Goal: Use online tool/utility: Utilize a website feature to perform a specific function

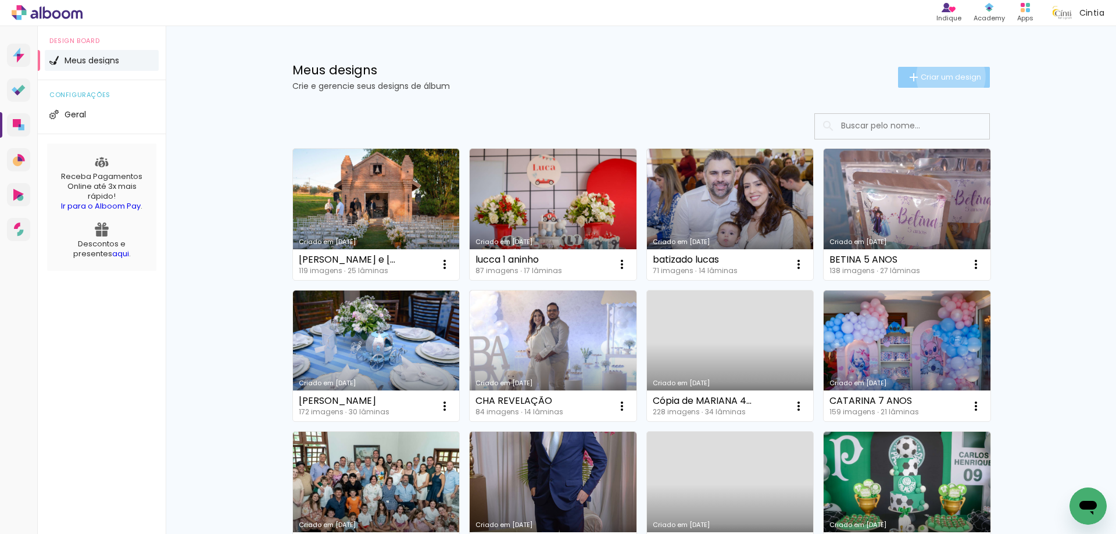
click at [944, 76] on span "Criar um design" at bounding box center [951, 77] width 60 height 8
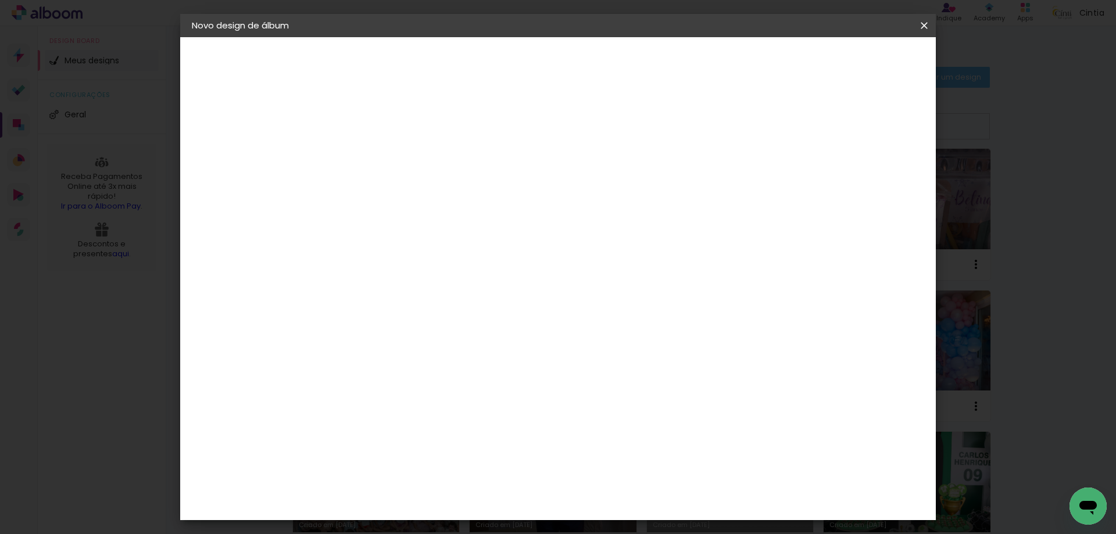
click at [382, 157] on input at bounding box center [382, 156] width 0 height 18
type input "BODAS [PERSON_NAME] E [PERSON_NAME]"
type paper-input "BODAS [PERSON_NAME] E [PERSON_NAME]"
click at [0, 0] on slot "Avançar" at bounding box center [0, 0] width 0 height 0
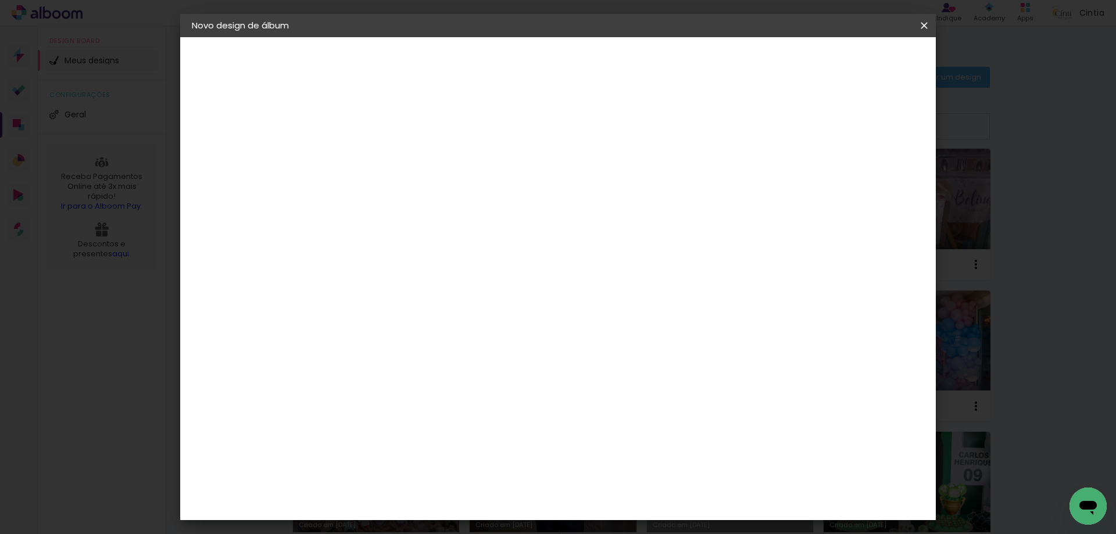
click at [399, 455] on div "Inter Color" at bounding box center [386, 464] width 25 height 19
click at [0, 0] on slot "Avançar" at bounding box center [0, 0] width 0 height 0
click at [460, 454] on span "25 × 25" at bounding box center [433, 466] width 54 height 24
click at [0, 0] on slot "Avançar" at bounding box center [0, 0] width 0 height 0
click at [852, 61] on span "Iniciar design" at bounding box center [825, 62] width 53 height 8
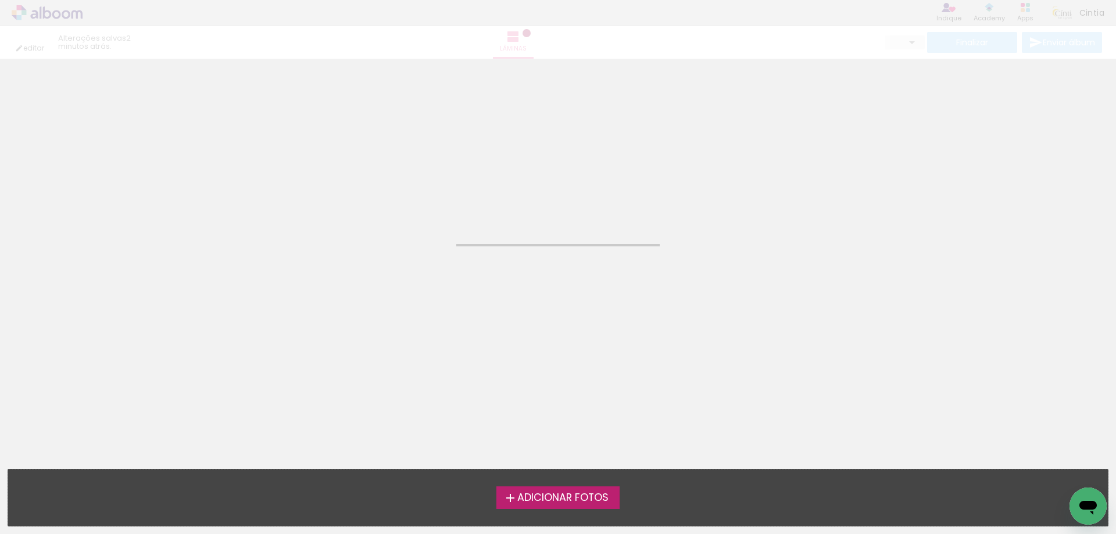
click at [550, 497] on span "Adicionar Fotos" at bounding box center [562, 498] width 91 height 10
click at [0, 0] on input "file" at bounding box center [0, 0] width 0 height 0
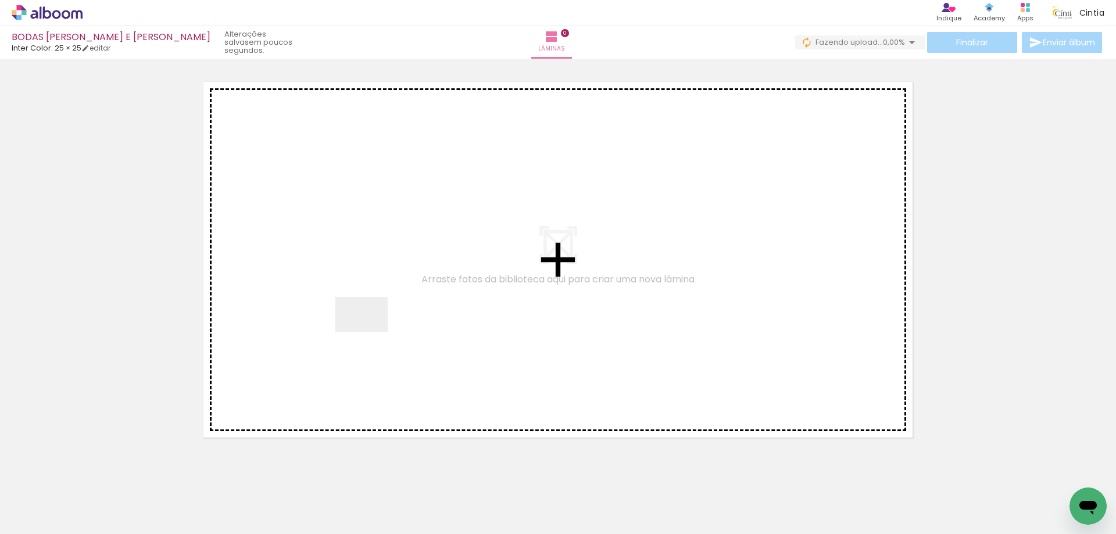
drag, startPoint x: 115, startPoint y: 495, endPoint x: 370, endPoint y: 332, distance: 303.2
click at [370, 332] on quentale-workspace at bounding box center [558, 267] width 1116 height 534
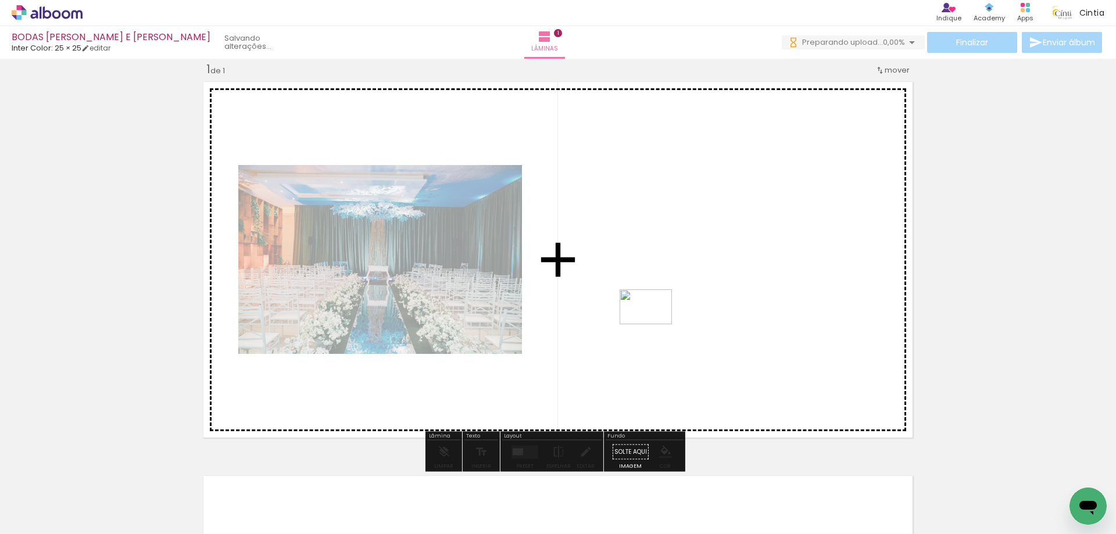
drag, startPoint x: 195, startPoint y: 498, endPoint x: 692, endPoint y: 306, distance: 532.0
click at [692, 306] on quentale-workspace at bounding box center [558, 267] width 1116 height 534
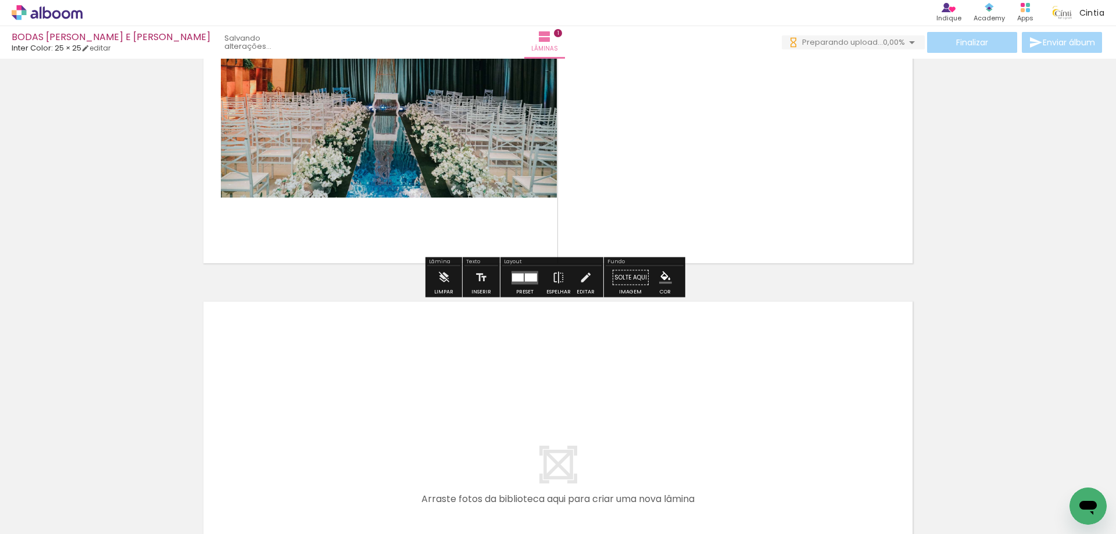
scroll to position [248, 0]
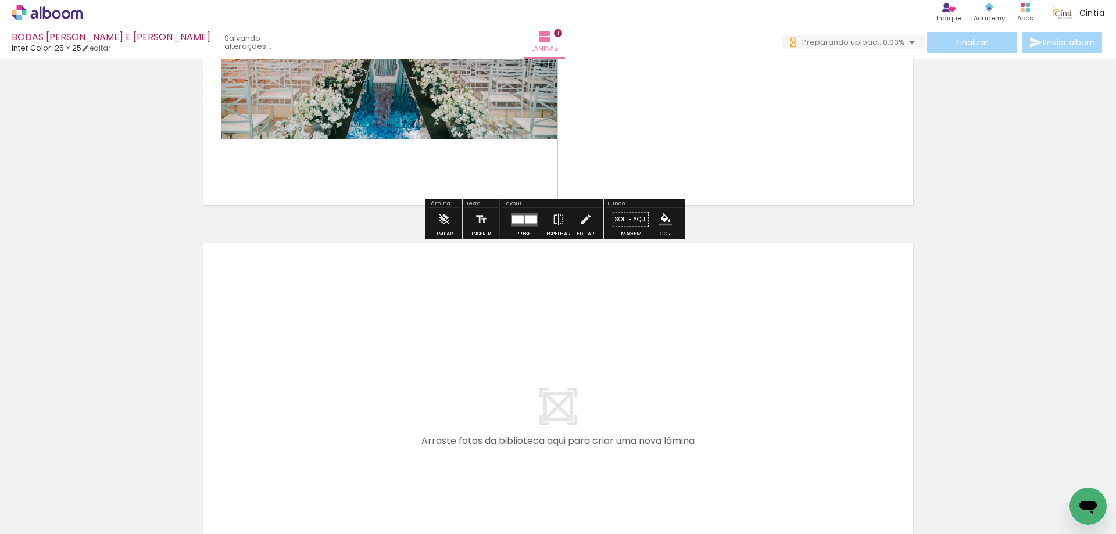
click at [274, 377] on quentale-workspace at bounding box center [558, 267] width 1116 height 534
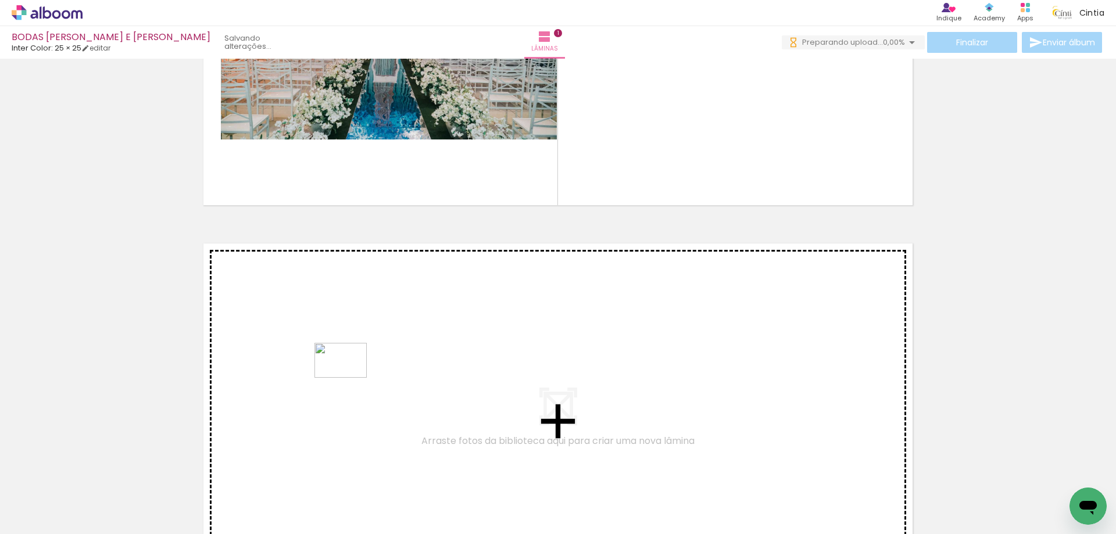
drag, startPoint x: 310, startPoint y: 486, endPoint x: 349, endPoint y: 378, distance: 114.9
click at [349, 378] on quentale-workspace at bounding box center [558, 267] width 1116 height 534
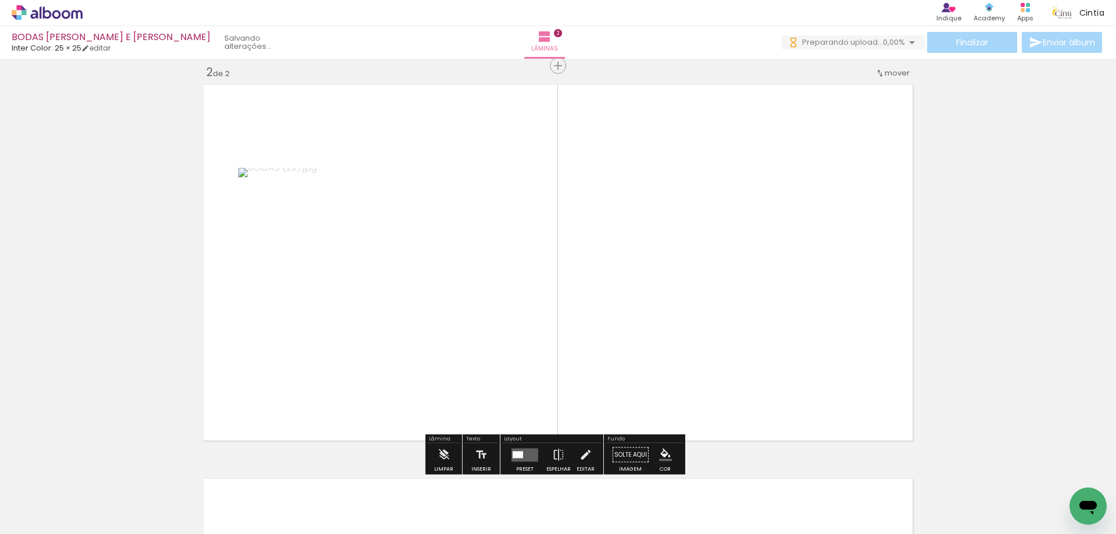
scroll to position [409, 0]
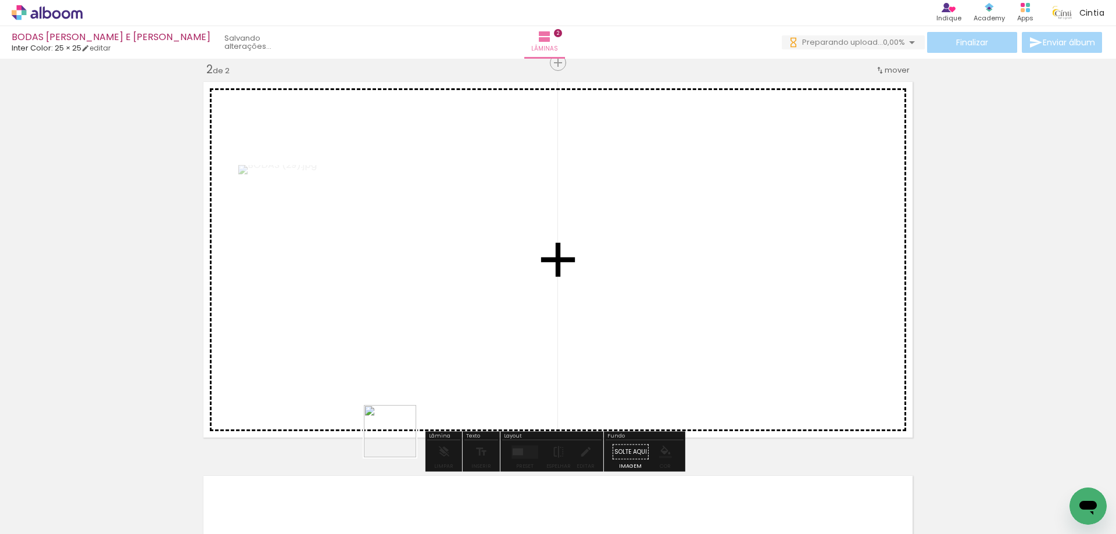
drag, startPoint x: 378, startPoint y: 491, endPoint x: 298, endPoint y: 496, distance: 81.0
click at [449, 333] on quentale-workspace at bounding box center [558, 267] width 1116 height 534
drag, startPoint x: 266, startPoint y: 499, endPoint x: 437, endPoint y: 355, distance: 223.2
click at [354, 307] on quentale-workspace at bounding box center [558, 267] width 1116 height 534
click at [490, 355] on quentale-workspace at bounding box center [558, 267] width 1116 height 534
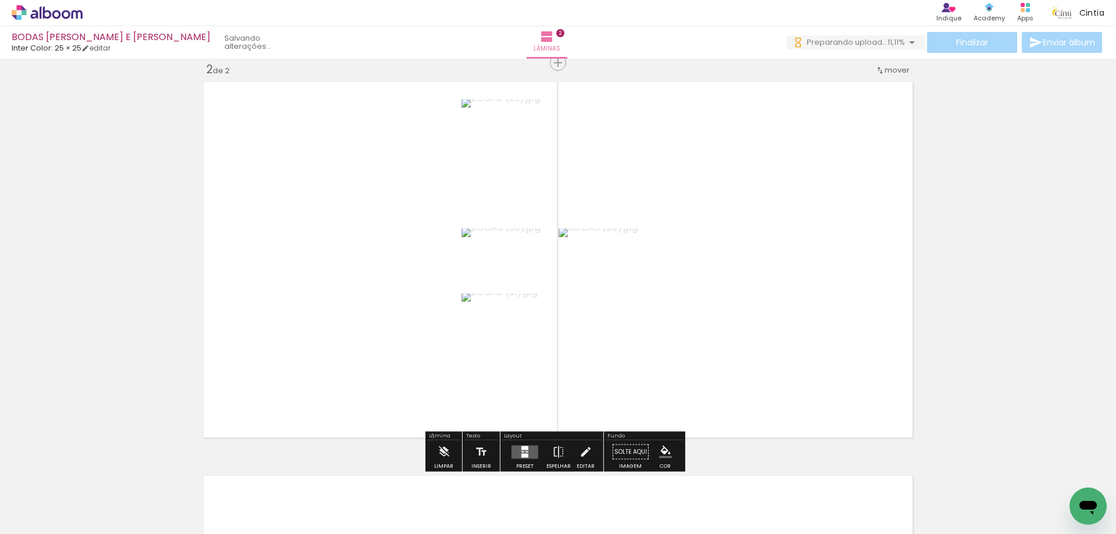
scroll to position [0, 0]
click at [525, 451] on div at bounding box center [526, 451] width 3 height 1
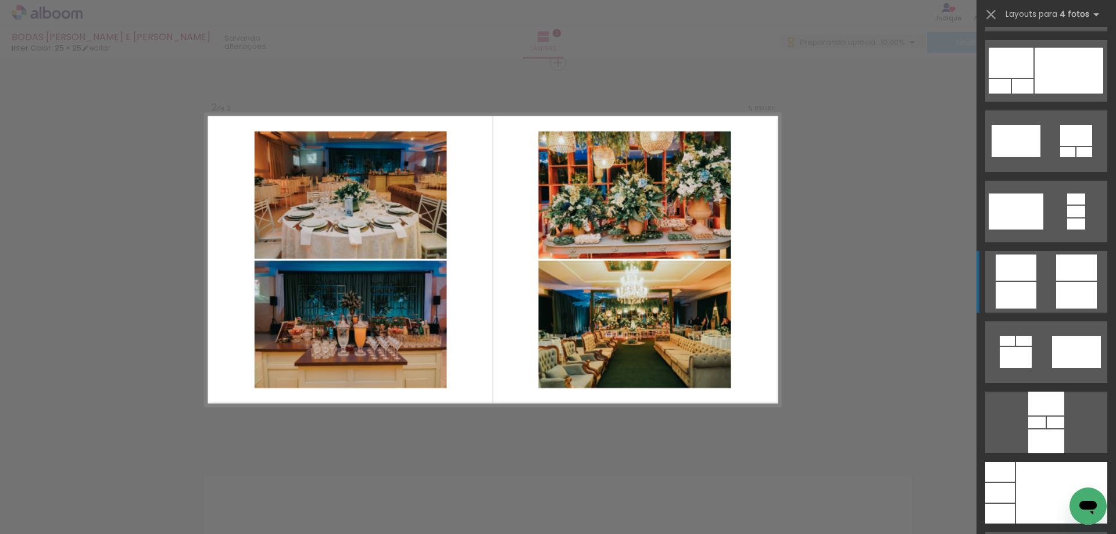
click at [1026, 292] on div at bounding box center [1016, 295] width 41 height 27
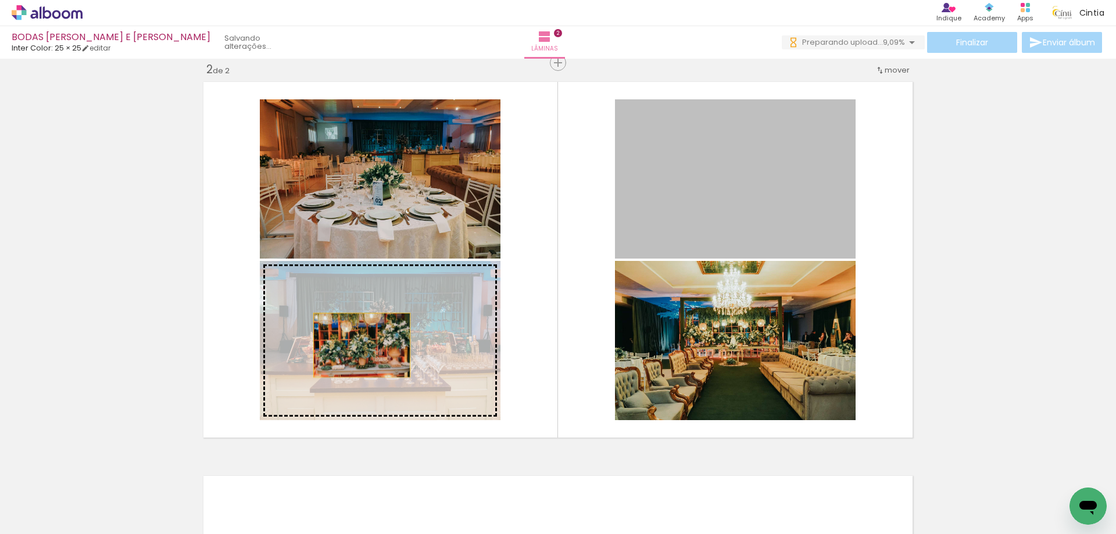
drag, startPoint x: 694, startPoint y: 192, endPoint x: 357, endPoint y: 345, distance: 369.9
click at [0, 0] on slot at bounding box center [0, 0] width 0 height 0
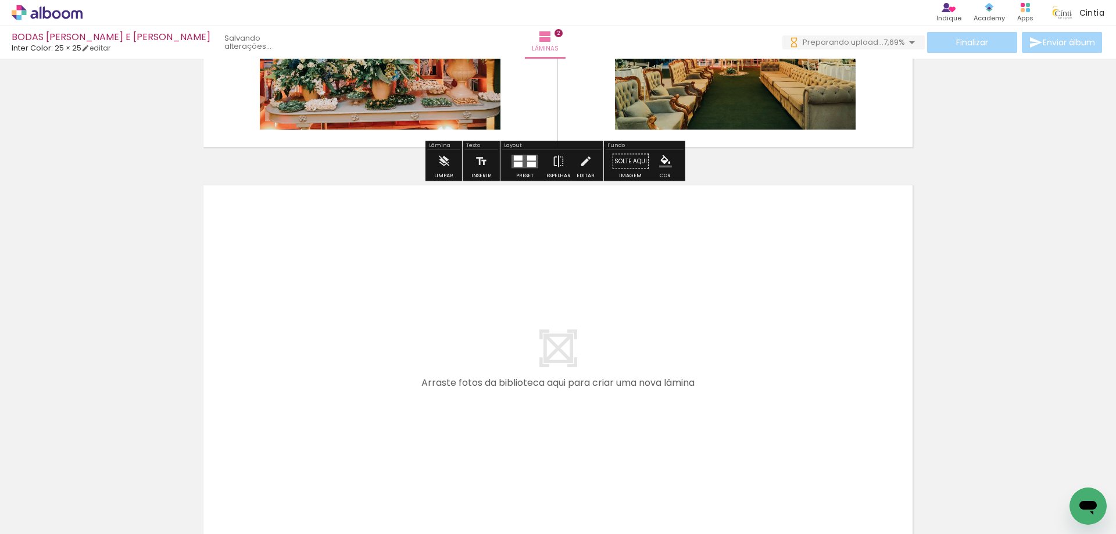
drag, startPoint x: 590, startPoint y: 500, endPoint x: 535, endPoint y: 351, distance: 158.7
click at [535, 351] on quentale-workspace at bounding box center [558, 267] width 1116 height 534
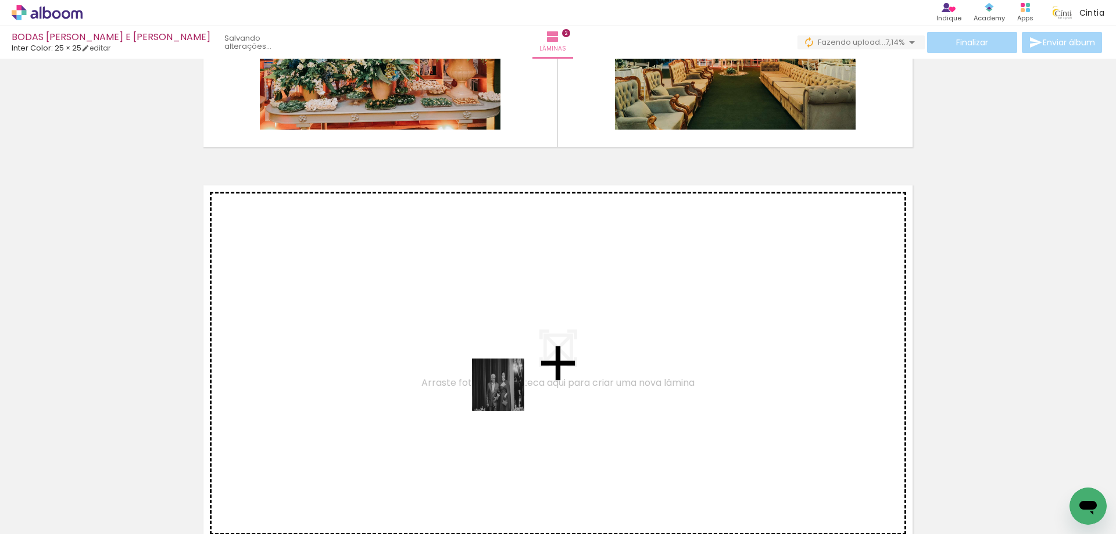
drag, startPoint x: 507, startPoint y: 427, endPoint x: 507, endPoint y: 392, distance: 34.9
click at [507, 392] on quentale-workspace at bounding box center [558, 267] width 1116 height 534
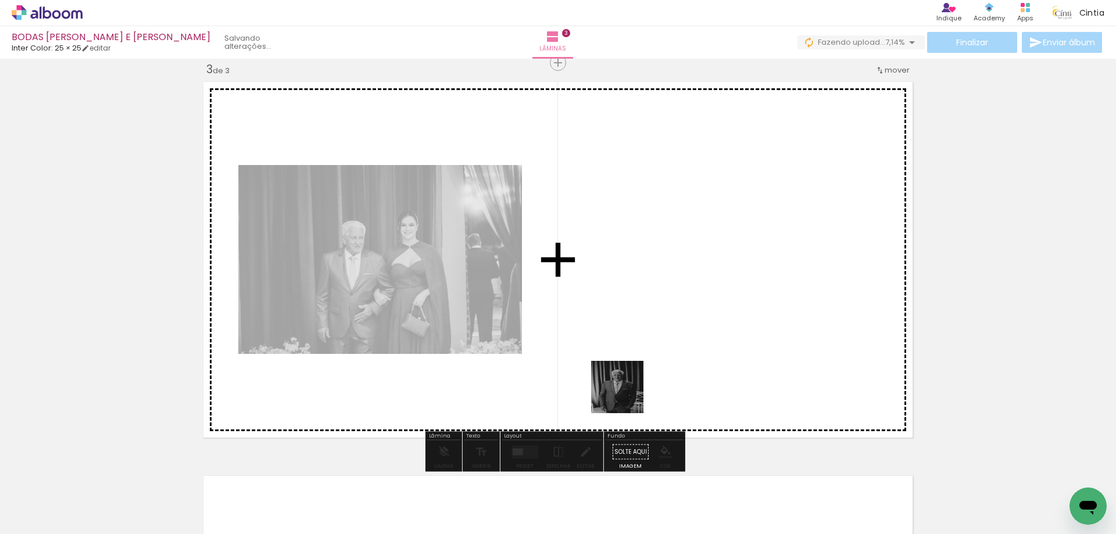
drag, startPoint x: 634, startPoint y: 484, endPoint x: 623, endPoint y: 345, distance: 139.9
click at [623, 345] on quentale-workspace at bounding box center [558, 267] width 1116 height 534
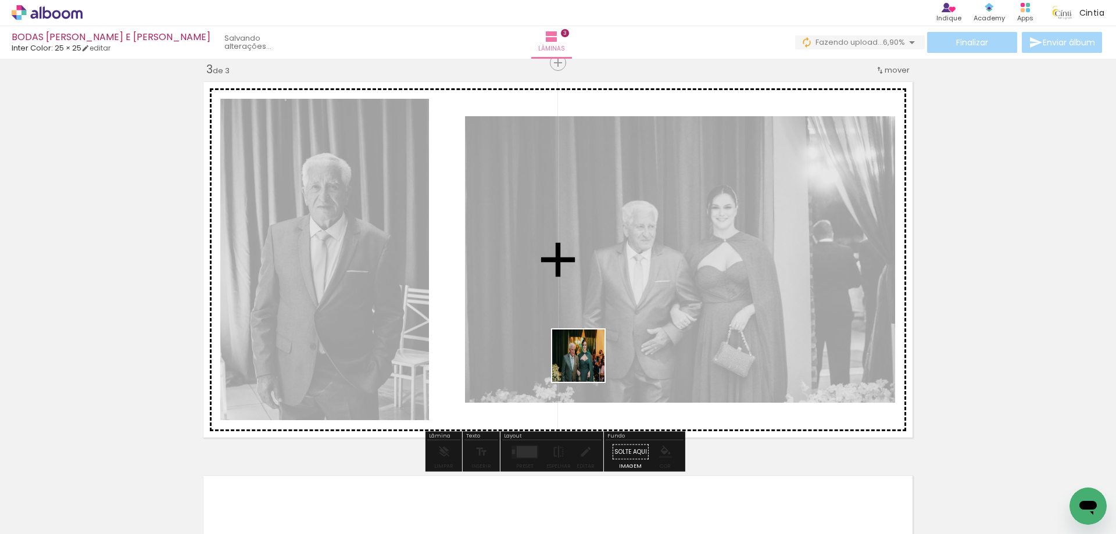
drag, startPoint x: 587, startPoint y: 496, endPoint x: 592, endPoint y: 342, distance: 154.7
click at [592, 342] on quentale-workspace at bounding box center [558, 267] width 1116 height 534
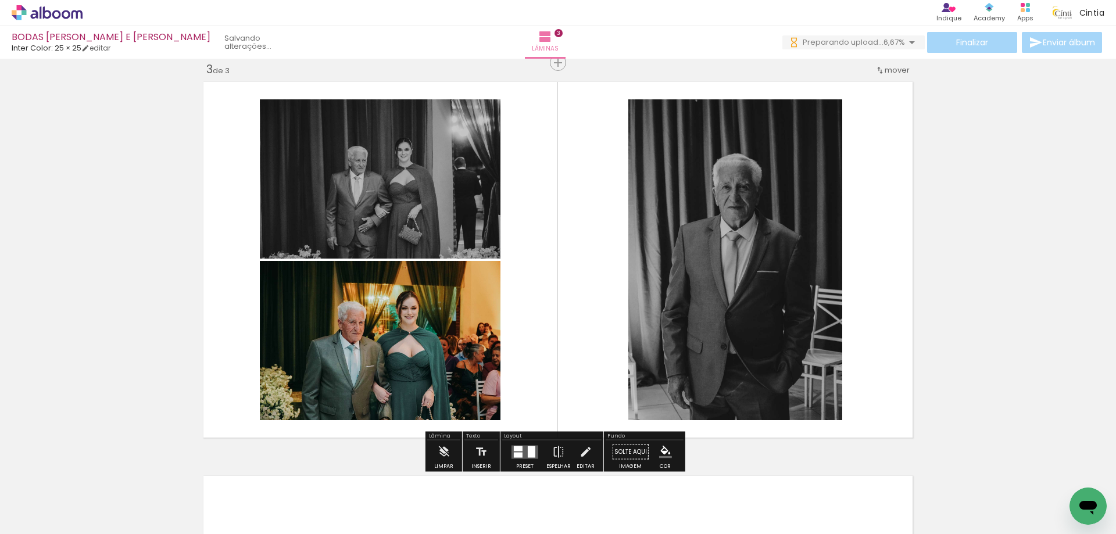
click at [528, 451] on div at bounding box center [532, 452] width 8 height 12
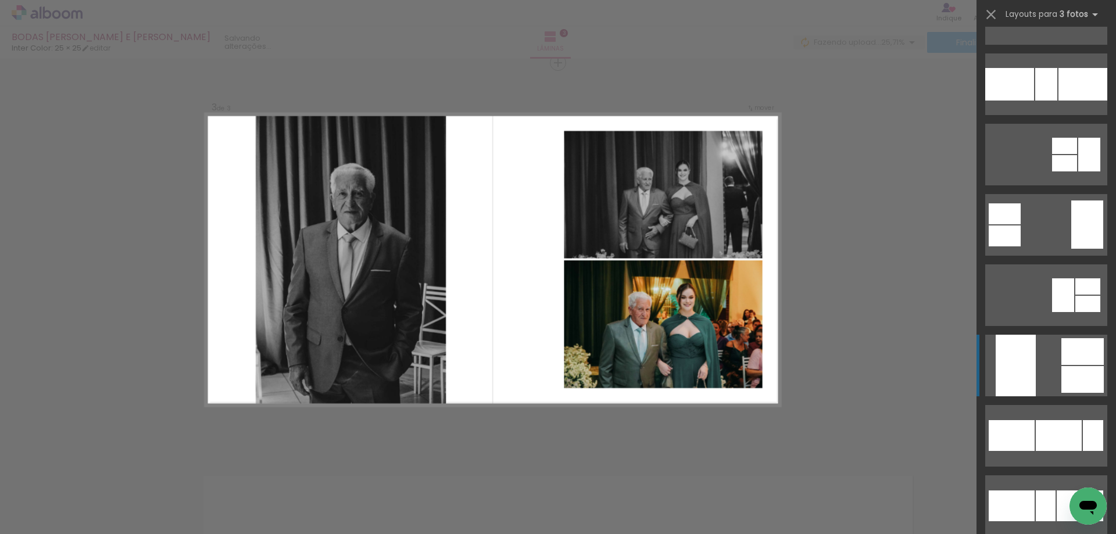
click at [1035, 359] on quentale-layouter at bounding box center [1046, 366] width 122 height 62
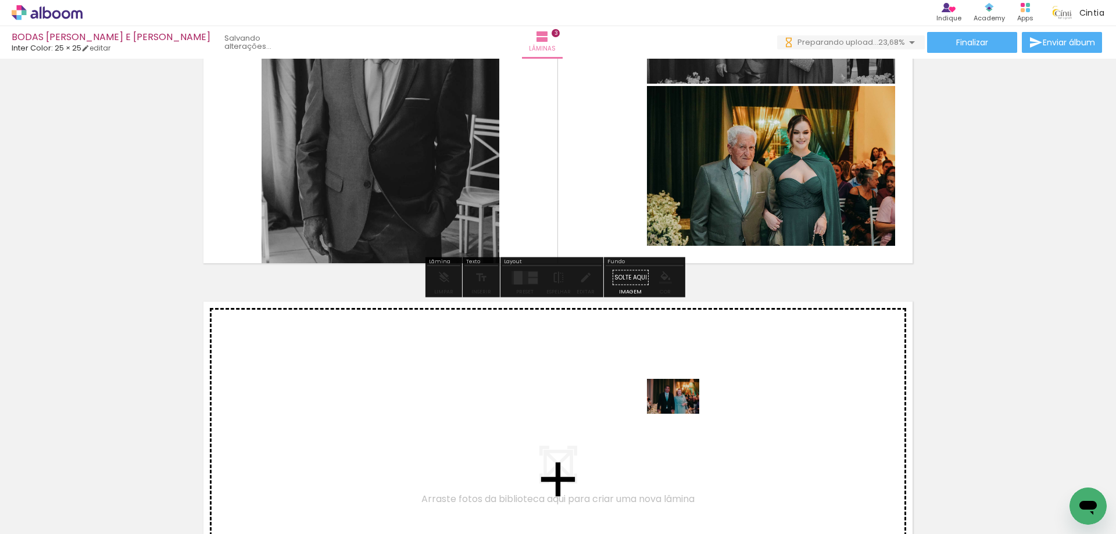
drag, startPoint x: 698, startPoint y: 492, endPoint x: 682, endPoint y: 414, distance: 79.5
click at [682, 414] on quentale-workspace at bounding box center [558, 267] width 1116 height 534
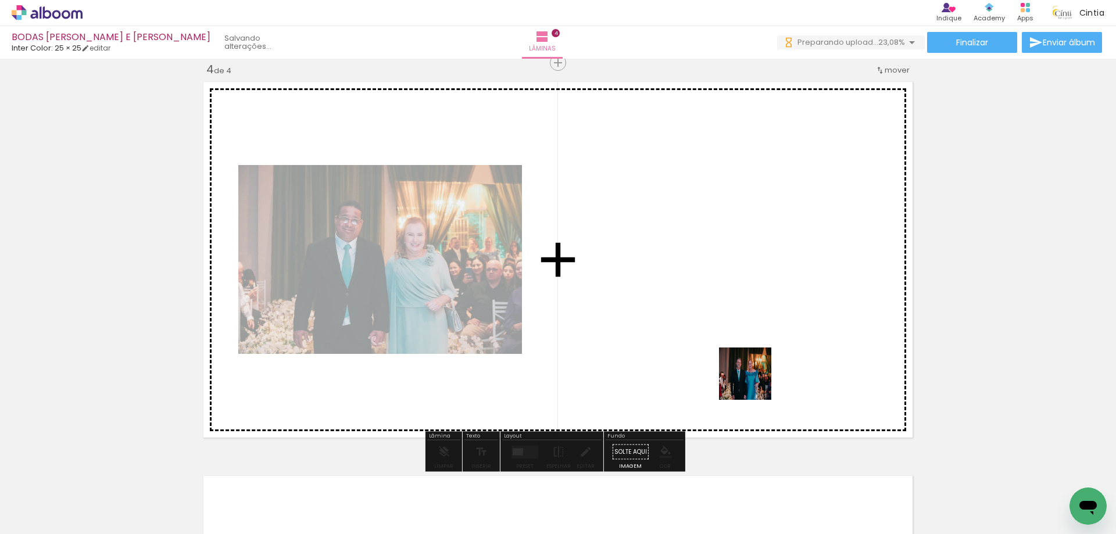
drag, startPoint x: 763, startPoint y: 485, endPoint x: 845, endPoint y: 532, distance: 94.8
click at [752, 363] on quentale-workspace at bounding box center [558, 267] width 1116 height 534
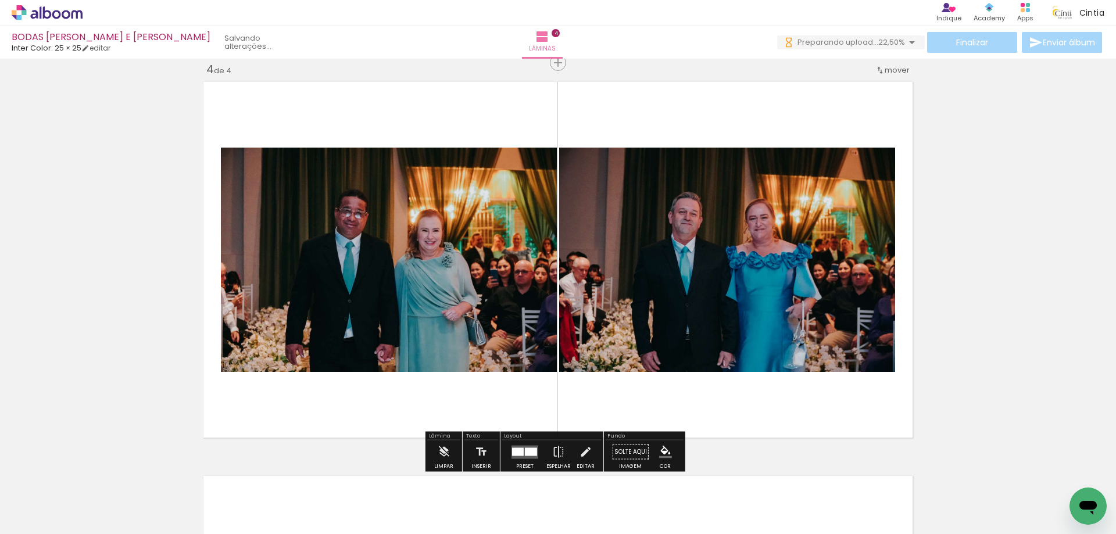
drag, startPoint x: 832, startPoint y: 489, endPoint x: 871, endPoint y: 448, distance: 55.9
click at [769, 306] on quentale-workspace at bounding box center [558, 267] width 1116 height 534
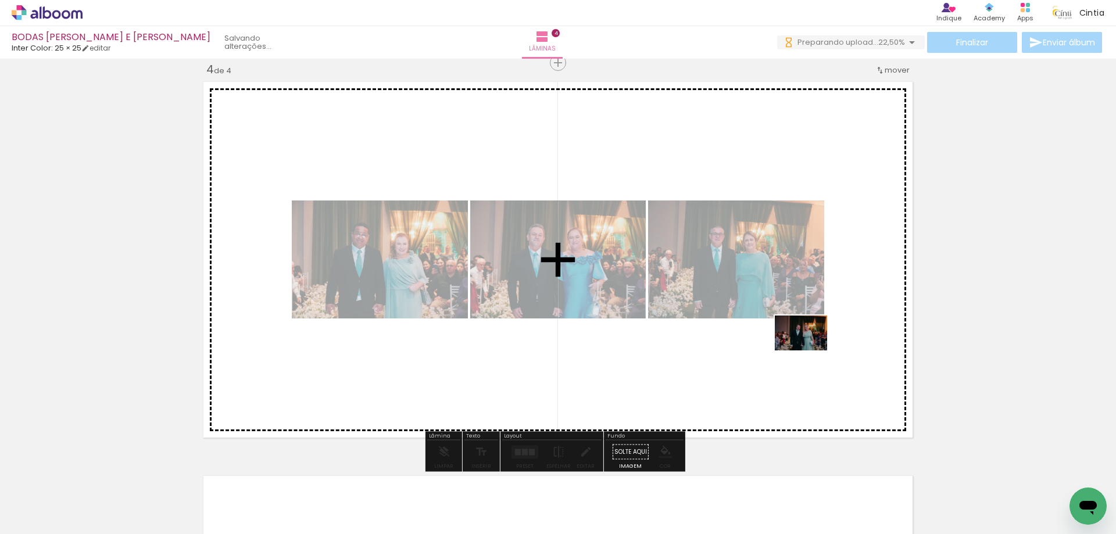
drag, startPoint x: 885, startPoint y: 485, endPoint x: 952, endPoint y: 489, distance: 67.6
click at [807, 346] on quentale-workspace at bounding box center [558, 267] width 1116 height 534
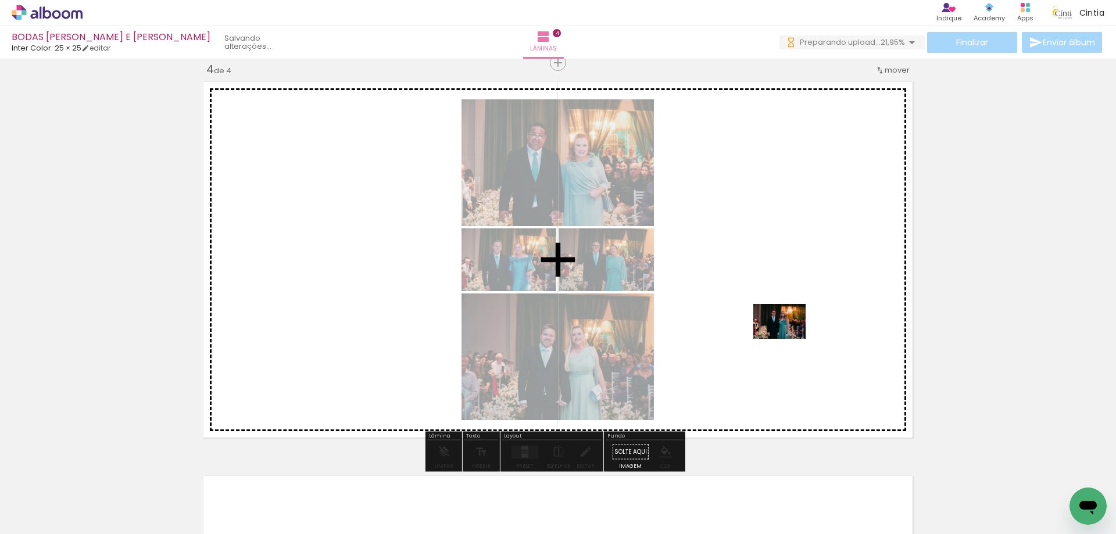
drag, startPoint x: 952, startPoint y: 489, endPoint x: 435, endPoint y: 335, distance: 539.4
click at [786, 338] on quentale-workspace at bounding box center [558, 267] width 1116 height 534
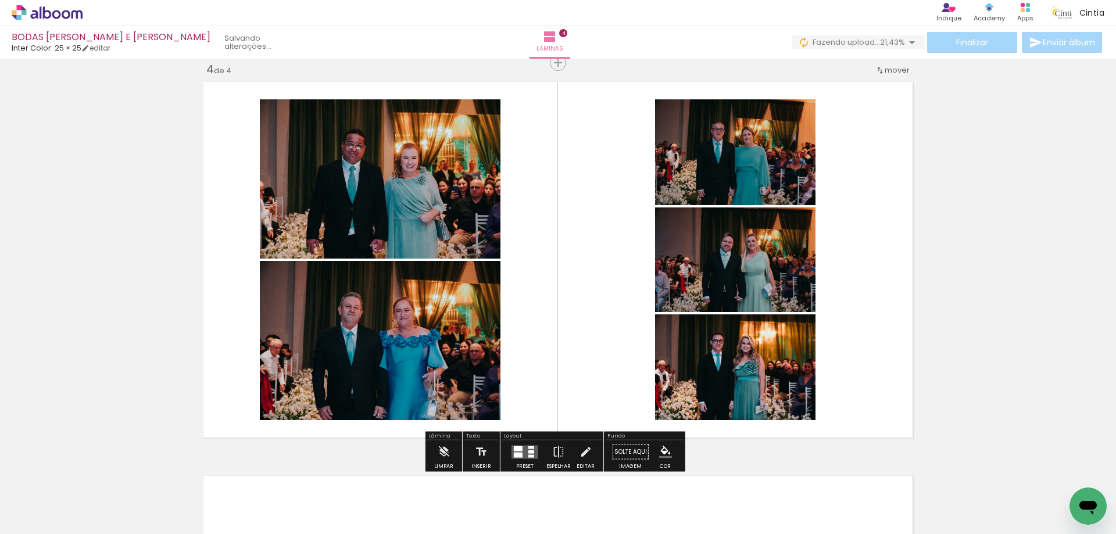
click at [520, 453] on quentale-layouter at bounding box center [525, 451] width 27 height 13
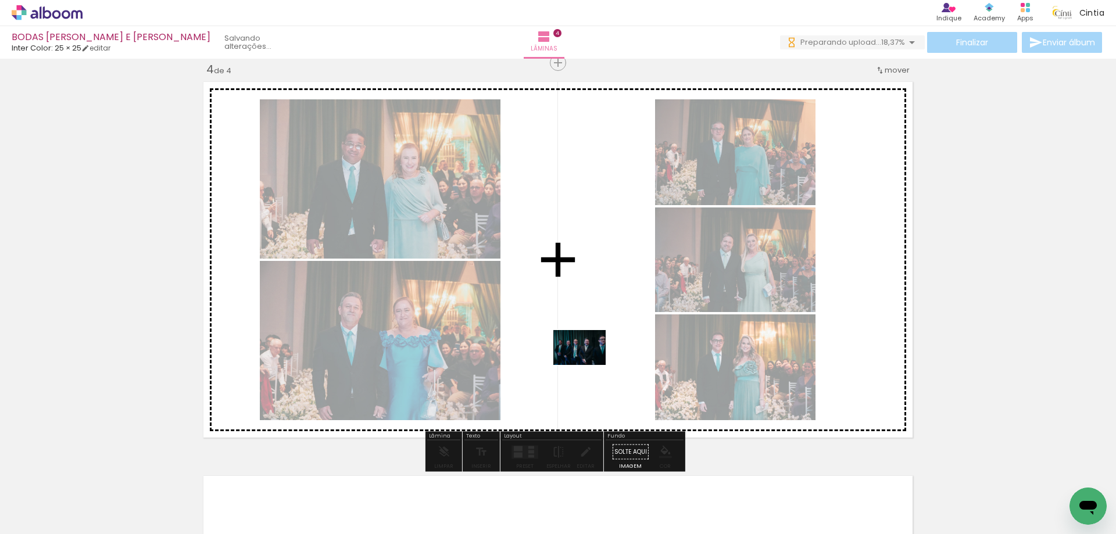
drag, startPoint x: 589, startPoint y: 379, endPoint x: 588, endPoint y: 365, distance: 14.0
click at [588, 365] on quentale-workspace at bounding box center [558, 267] width 1116 height 534
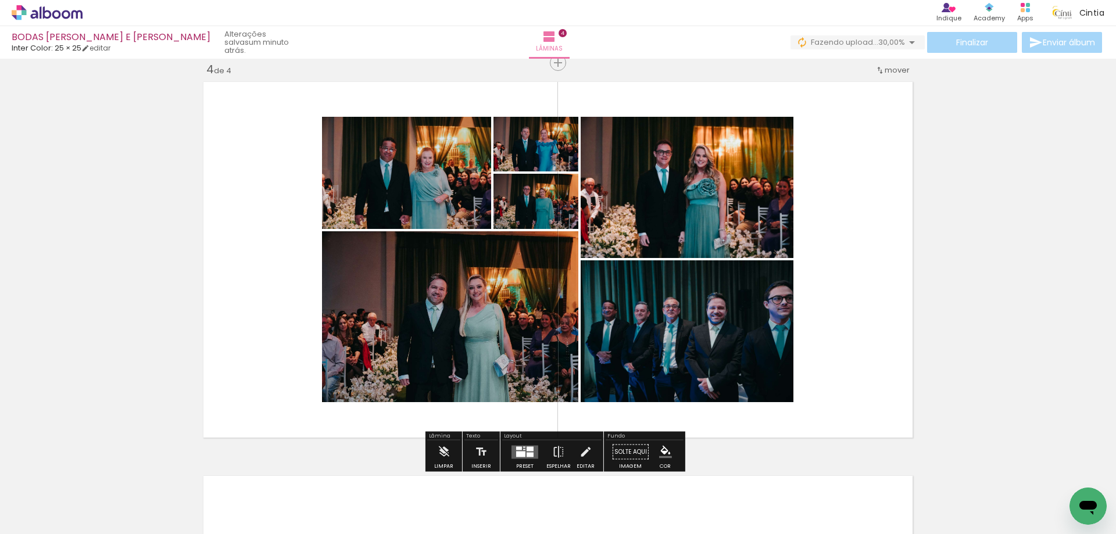
click at [520, 454] on div at bounding box center [520, 454] width 9 height 6
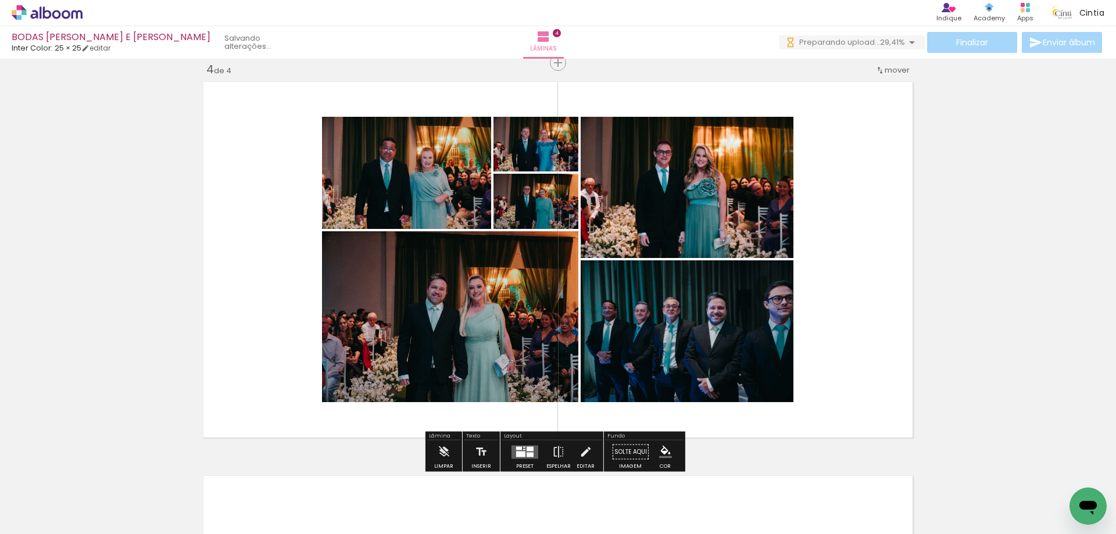
click at [521, 448] on quentale-layouter at bounding box center [525, 451] width 27 height 13
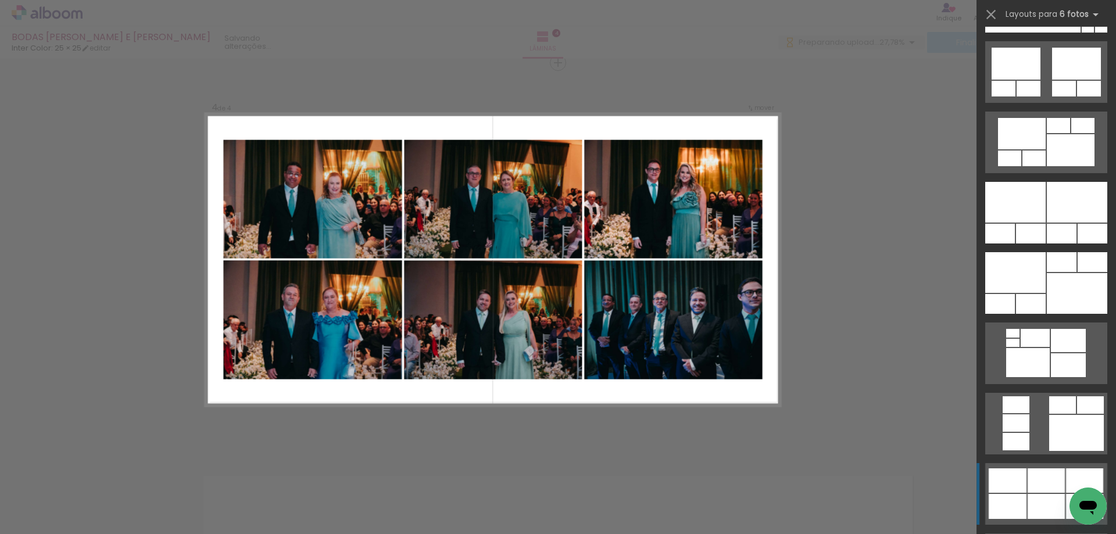
click at [1050, 480] on div at bounding box center [1046, 481] width 37 height 24
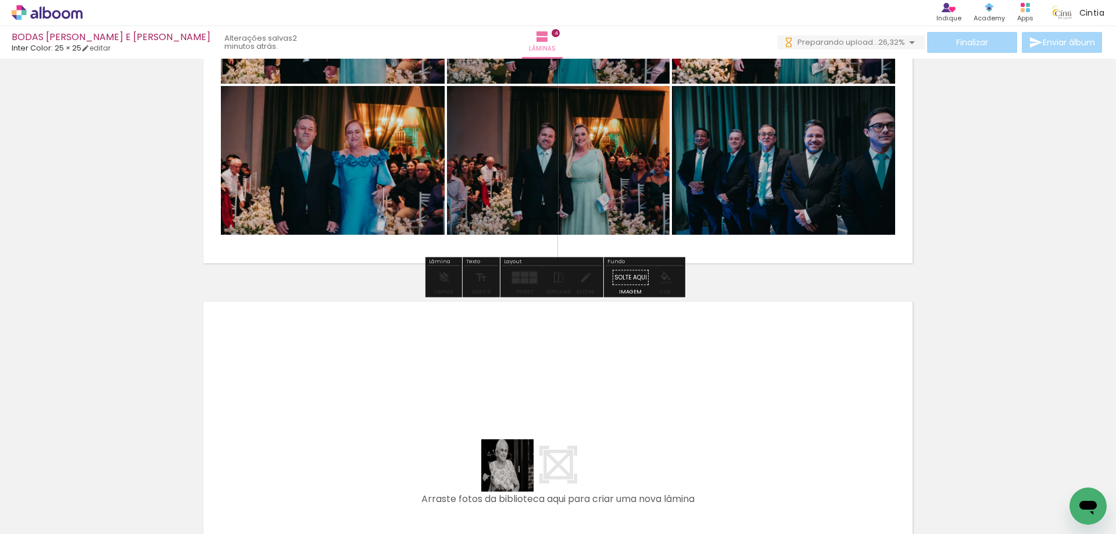
drag, startPoint x: 514, startPoint y: 491, endPoint x: 653, endPoint y: 495, distance: 139.0
click at [516, 418] on quentale-workspace at bounding box center [558, 267] width 1116 height 534
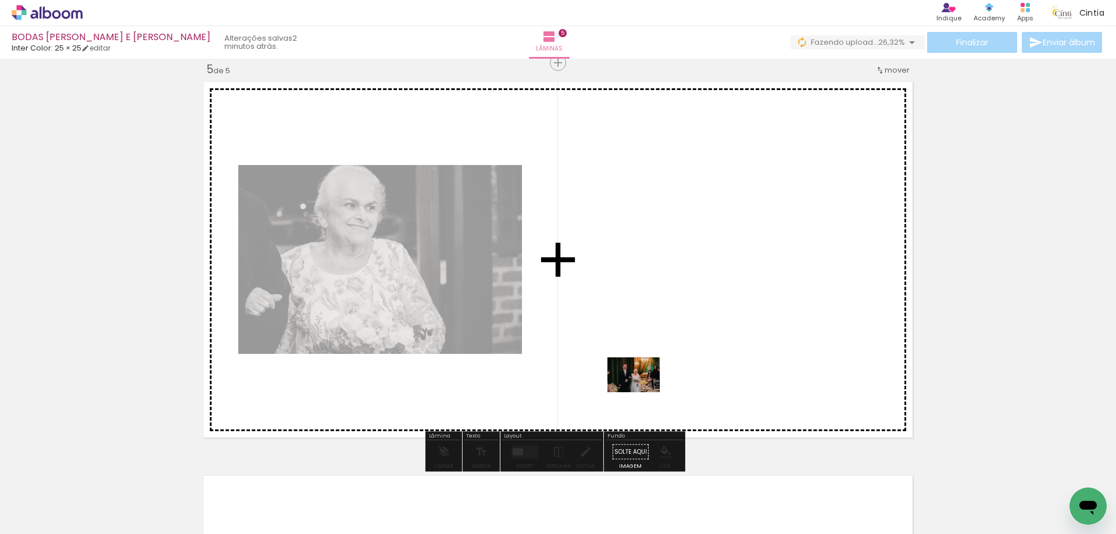
drag, startPoint x: 653, startPoint y: 484, endPoint x: 642, endPoint y: 392, distance: 92.4
click at [642, 392] on quentale-workspace at bounding box center [558, 267] width 1116 height 534
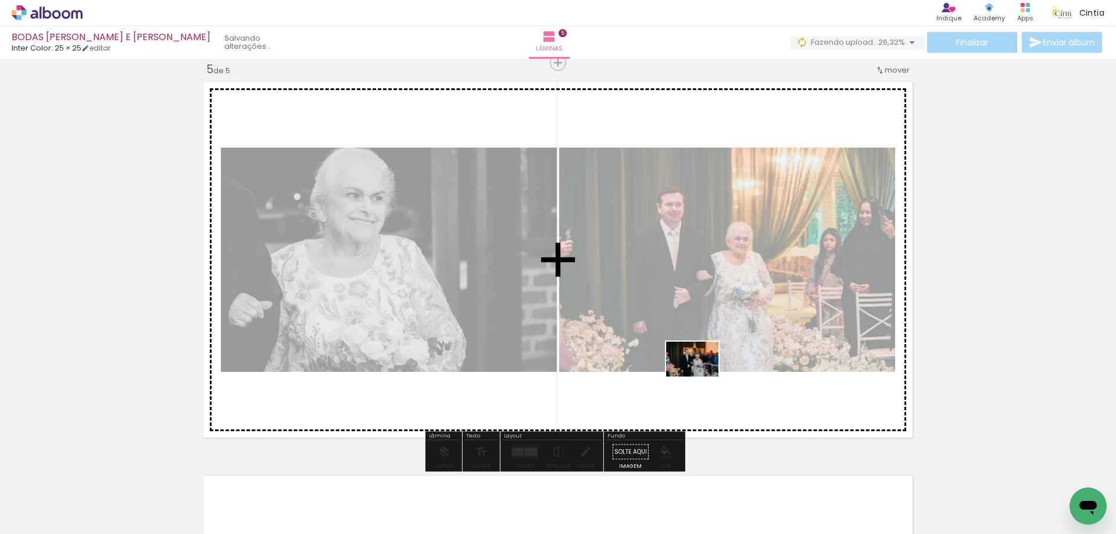
drag, startPoint x: 723, startPoint y: 496, endPoint x: 701, endPoint y: 377, distance: 121.1
click at [701, 377] on quentale-workspace at bounding box center [558, 267] width 1116 height 534
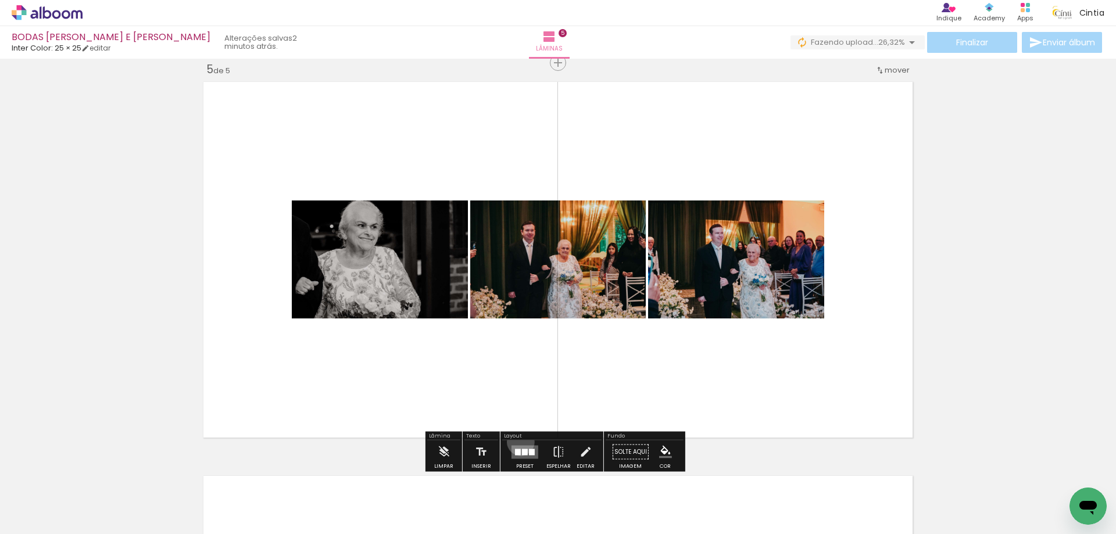
click at [518, 442] on div at bounding box center [524, 452] width 31 height 23
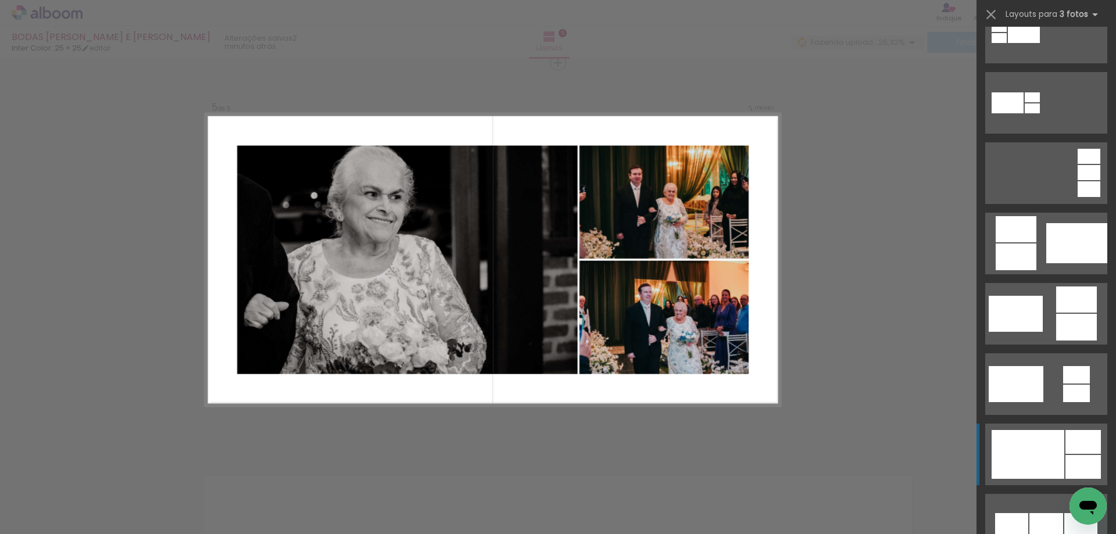
click at [1038, 452] on div at bounding box center [1028, 454] width 73 height 49
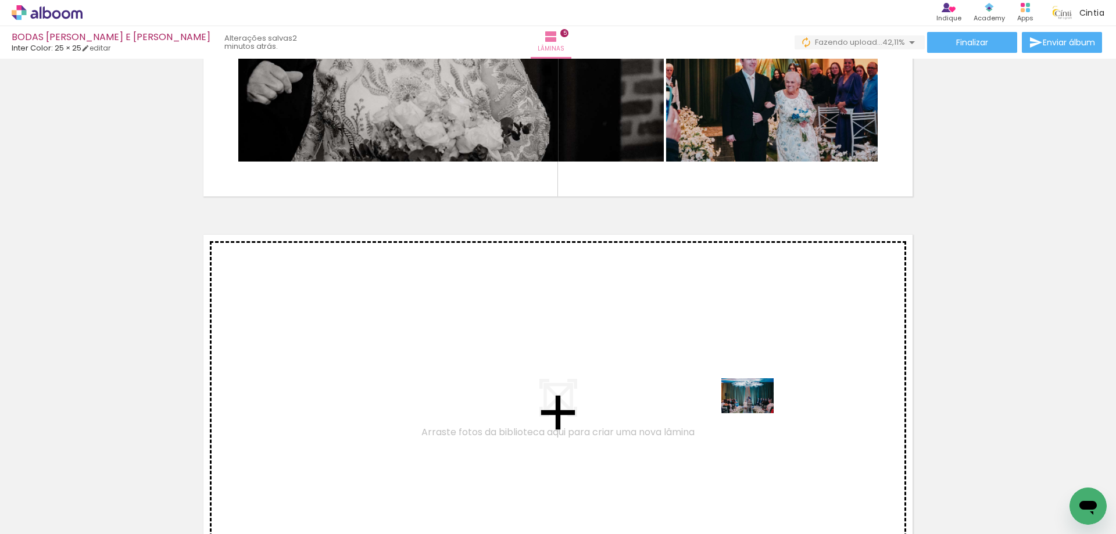
drag, startPoint x: 773, startPoint y: 502, endPoint x: 756, endPoint y: 412, distance: 91.7
click at [756, 412] on quentale-workspace at bounding box center [558, 267] width 1116 height 534
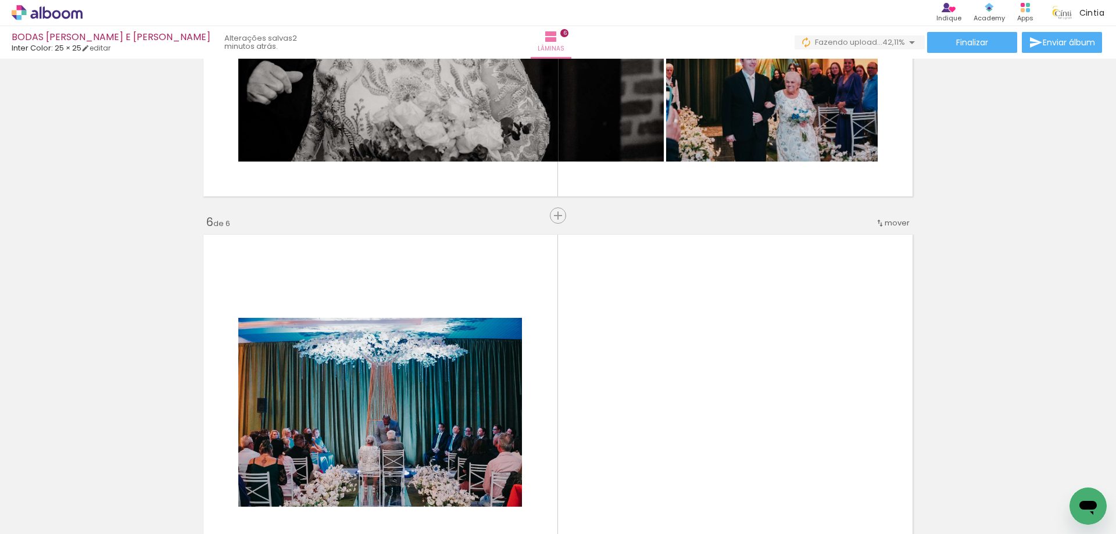
scroll to position [1986, 0]
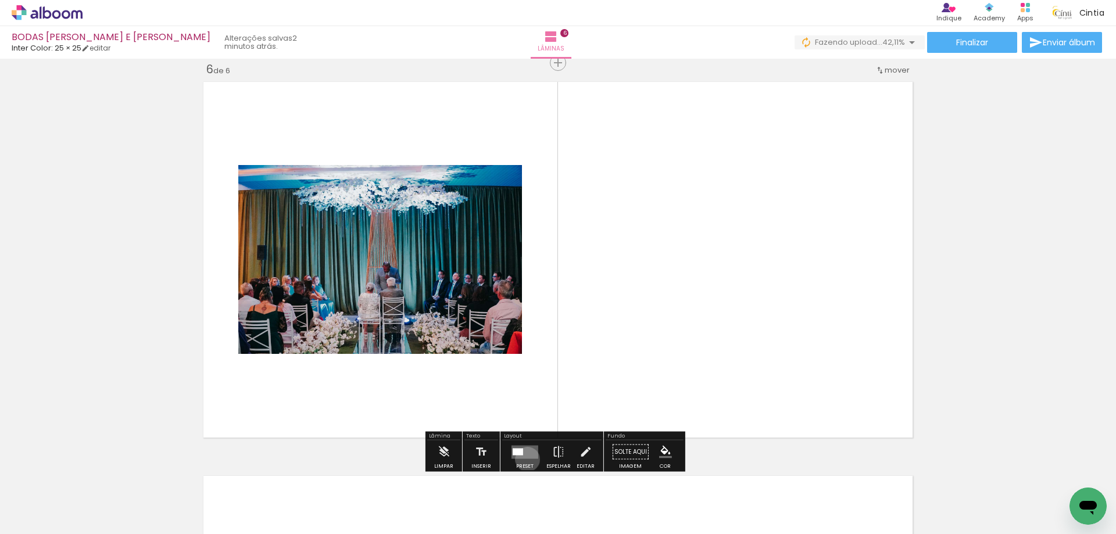
click at [525, 459] on div at bounding box center [524, 452] width 31 height 23
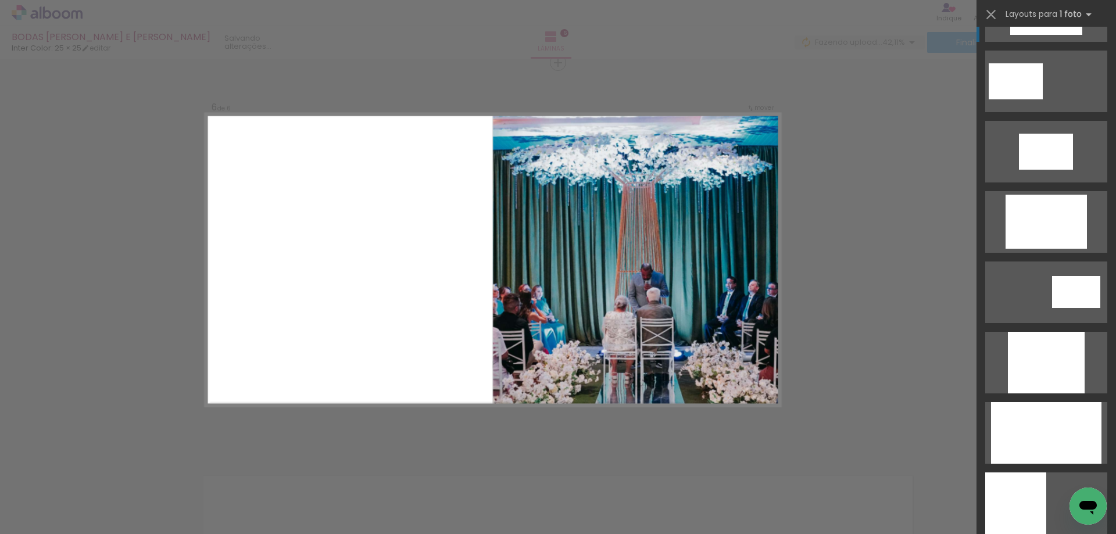
scroll to position [581, 0]
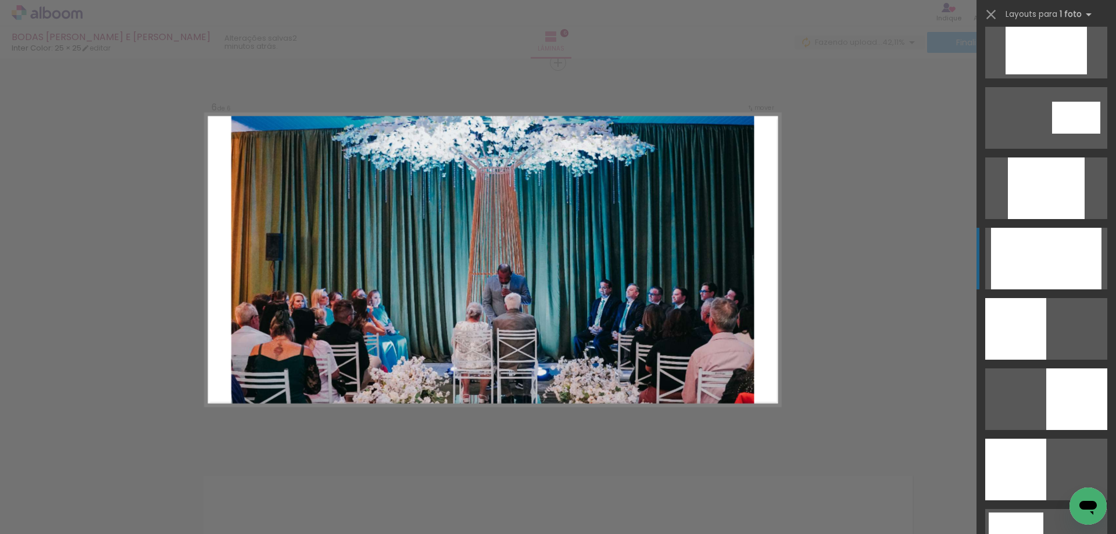
click at [1056, 249] on div at bounding box center [1046, 259] width 110 height 62
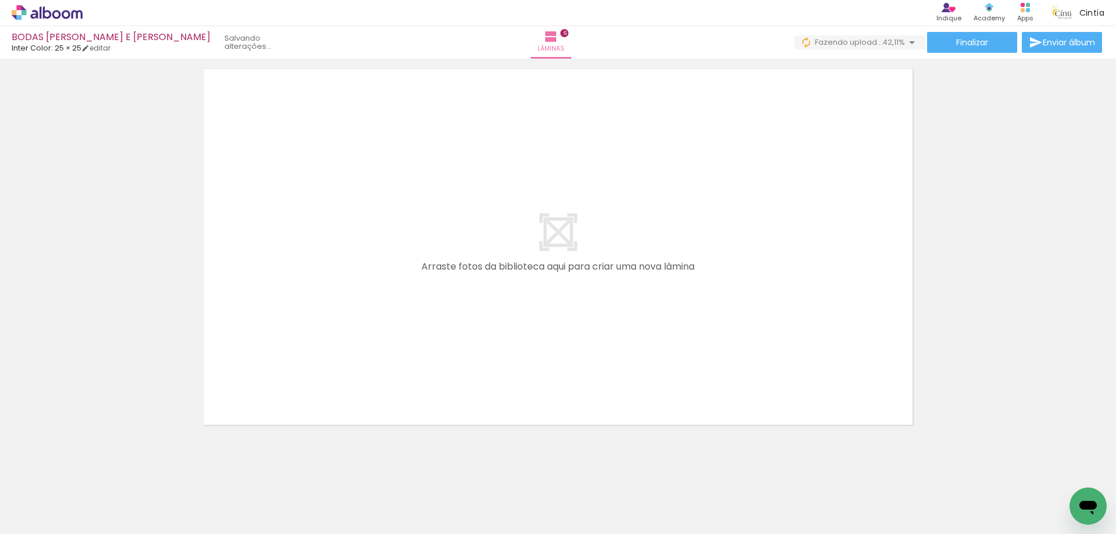
scroll to position [0, 907]
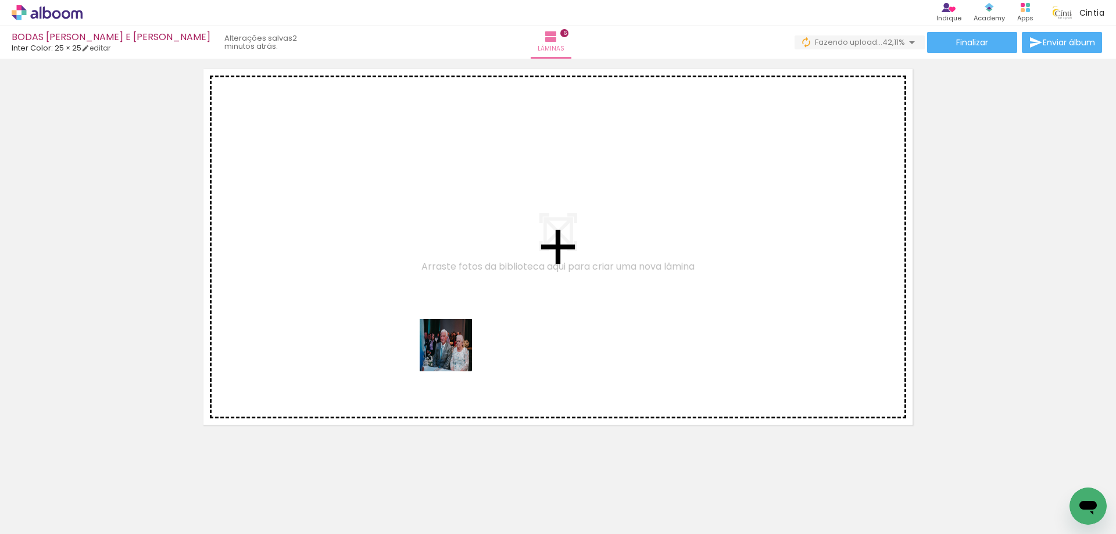
drag, startPoint x: 457, startPoint y: 494, endPoint x: 513, endPoint y: 471, distance: 61.0
click at [455, 352] on quentale-workspace at bounding box center [558, 267] width 1116 height 534
